Goal: Check status

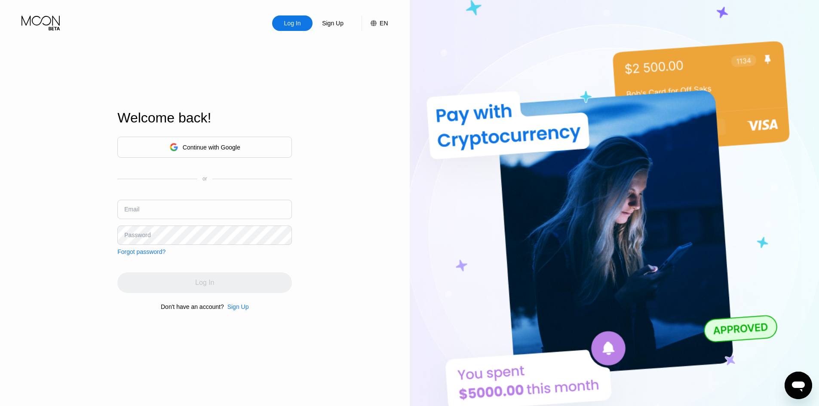
click at [168, 215] on input "text" at bounding box center [204, 209] width 175 height 19
paste input "[EMAIL_ADDRESS][DOMAIN_NAME]"
type input "[EMAIL_ADDRESS][DOMAIN_NAME]"
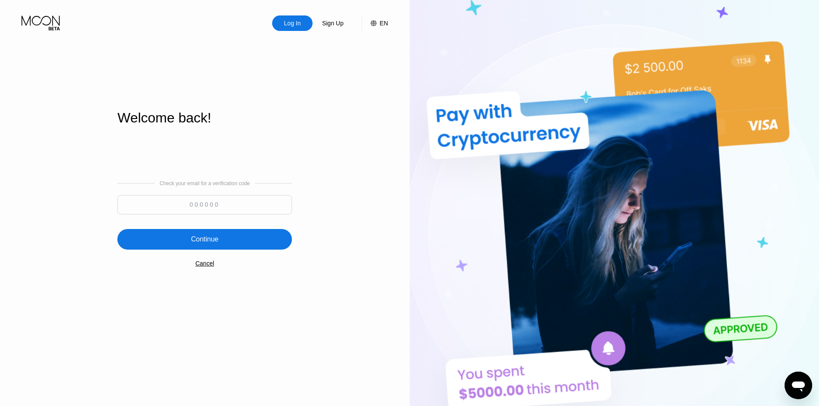
click at [243, 210] on input at bounding box center [204, 204] width 175 height 19
paste input "996931"
type input "996931"
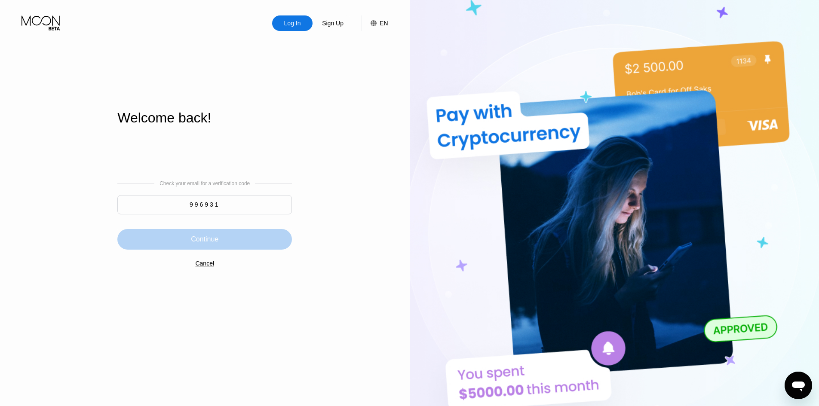
click at [227, 239] on div "Continue" at bounding box center [204, 239] width 175 height 21
drag, startPoint x: 229, startPoint y: 239, endPoint x: 210, endPoint y: 228, distance: 22.3
click at [210, 231] on div "LOADING..." at bounding box center [204, 239] width 175 height 21
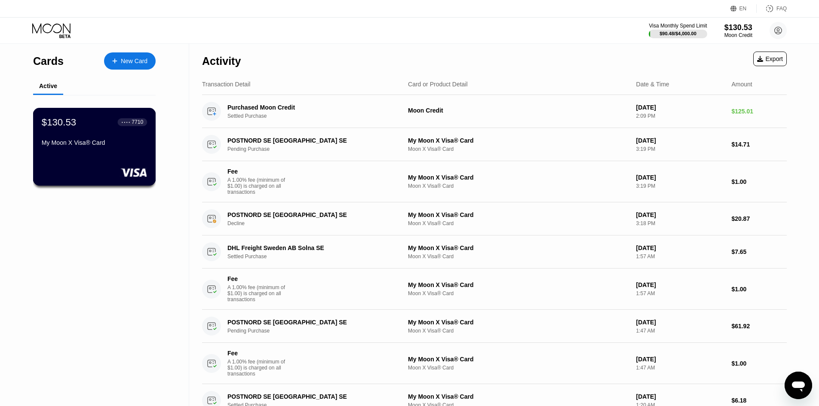
click at [140, 136] on div "$130.53 ● ● ● ● 7710 My Moon X Visa® Card" at bounding box center [94, 132] width 105 height 33
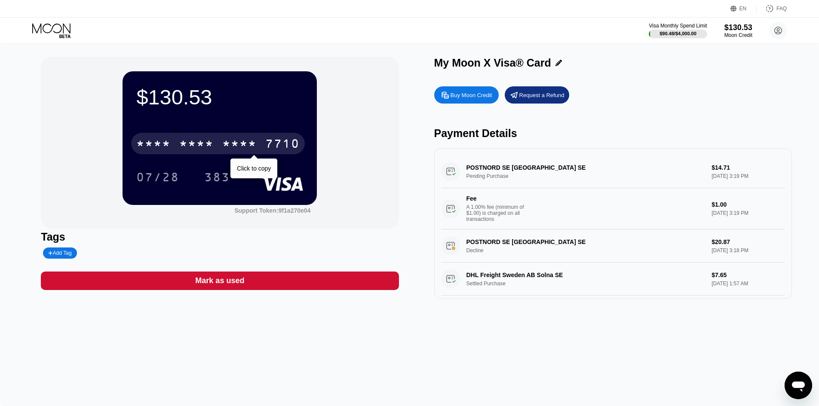
click at [172, 150] on div "* * * * * * * * * * * * 7710" at bounding box center [218, 143] width 174 height 21
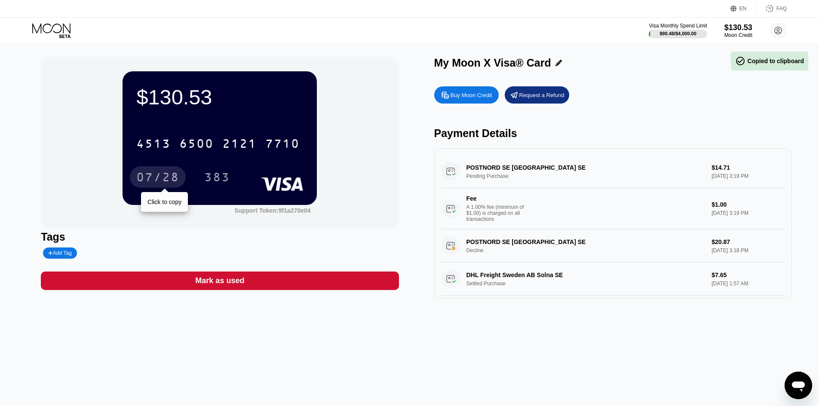
click at [161, 179] on div "07/28" at bounding box center [157, 179] width 43 height 14
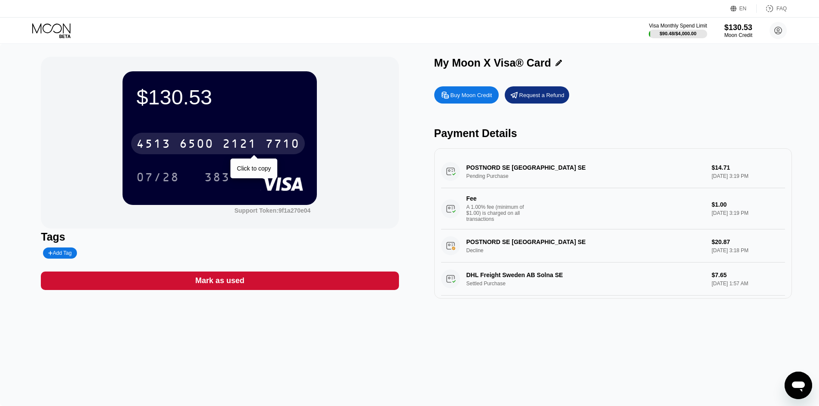
click at [267, 152] on div "7710" at bounding box center [282, 145] width 34 height 14
